Goal: Find specific page/section: Find specific page/section

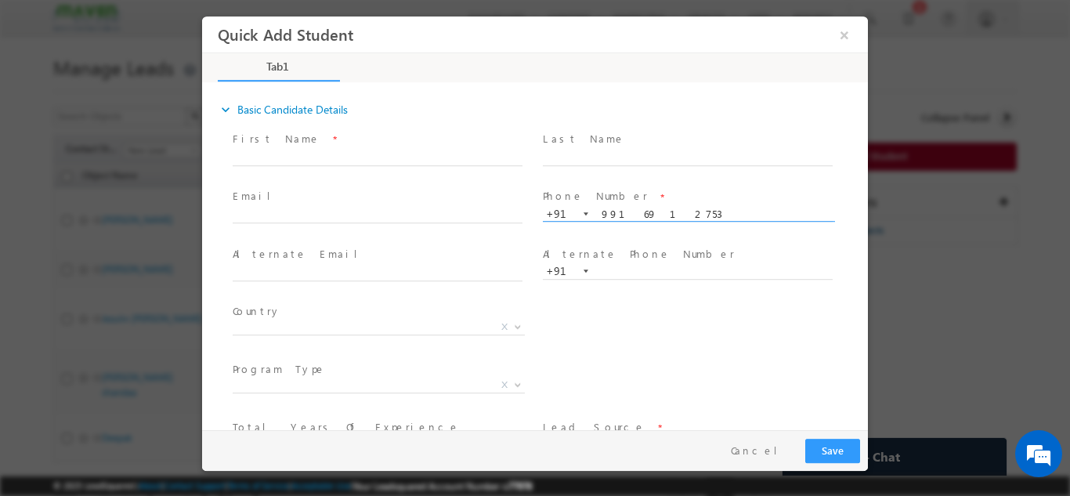
type input "9916912753"
click at [651, 171] on span at bounding box center [687, 172] width 289 height 17
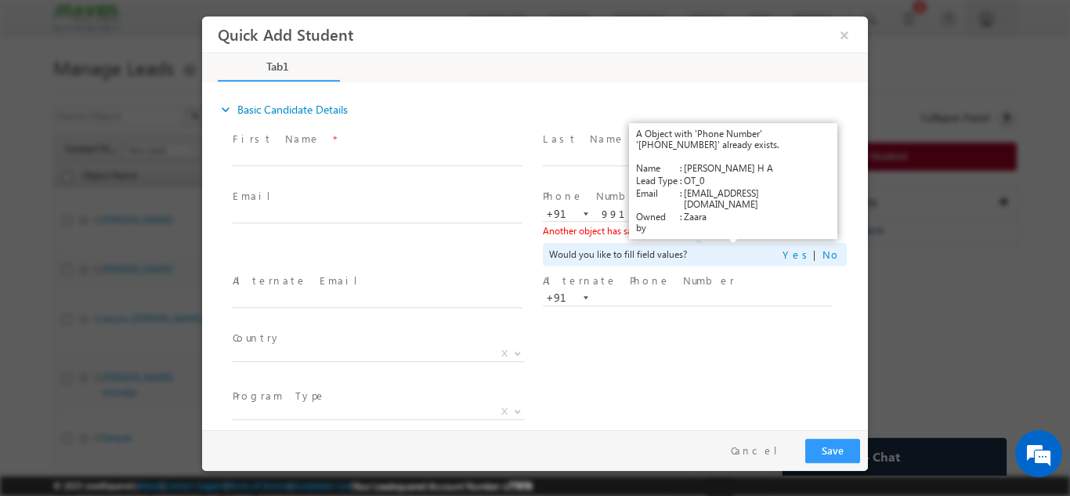
click at [713, 233] on link "View Details" at bounding box center [733, 230] width 49 height 10
